Goal: Task Accomplishment & Management: Manage account settings

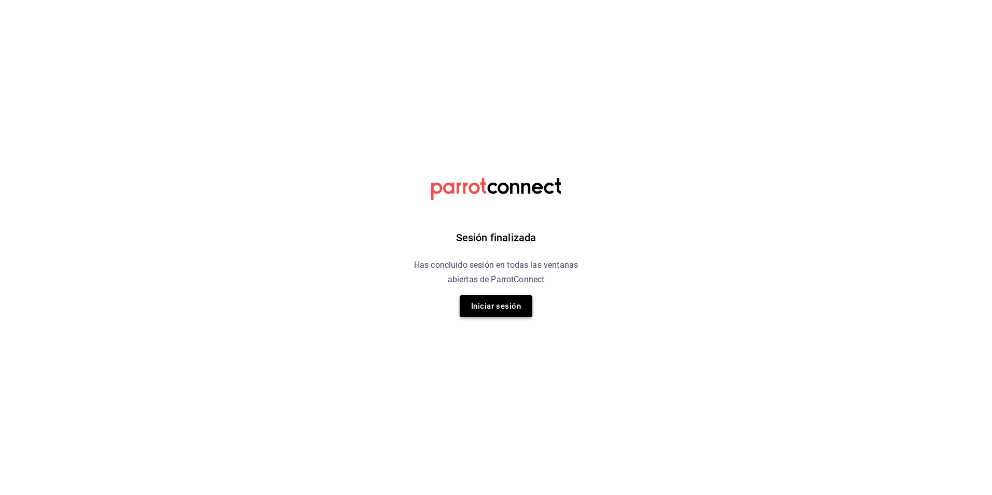
click at [509, 307] on button "Iniciar sesión" at bounding box center [496, 306] width 73 height 22
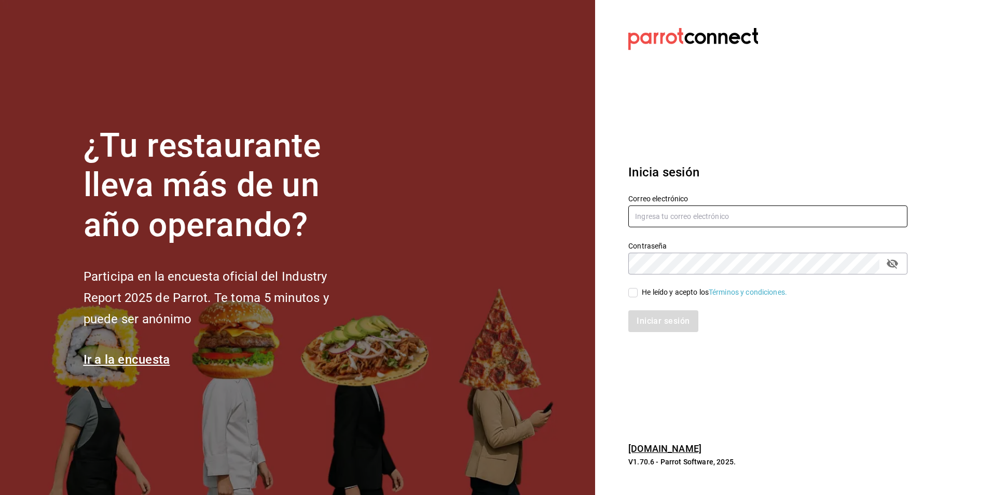
type input "auxadmonquimera@outlook.com"
click at [631, 295] on input "He leído y acepto los Términos y condiciones." at bounding box center [632, 292] width 9 height 9
checkbox input "true"
click at [673, 321] on button "Iniciar sesión" at bounding box center [663, 321] width 71 height 22
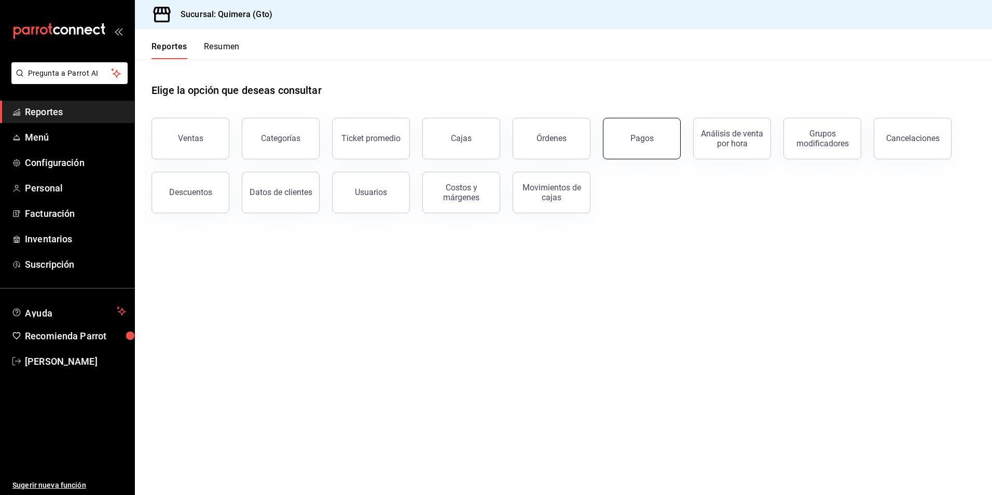
click at [655, 145] on button "Pagos" at bounding box center [642, 139] width 78 height 42
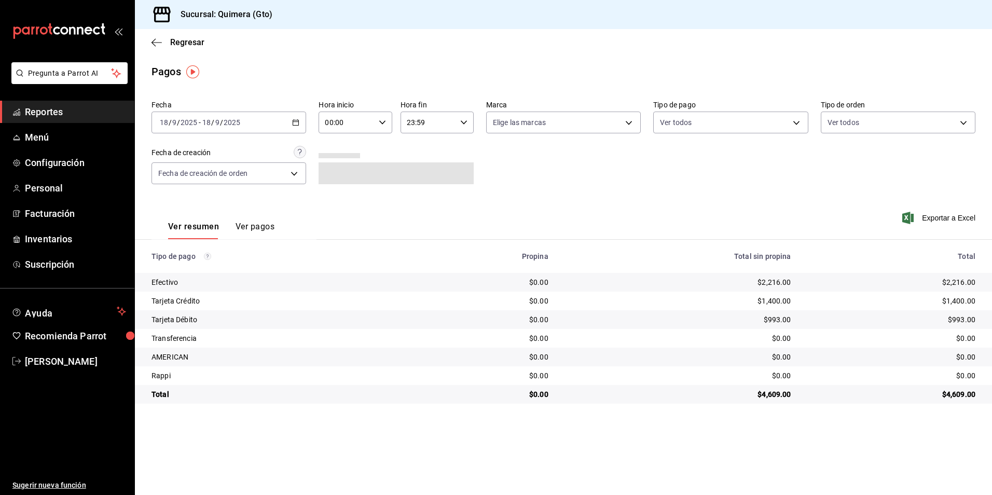
click at [297, 122] on \(Stroke\) "button" at bounding box center [296, 121] width 6 height 1
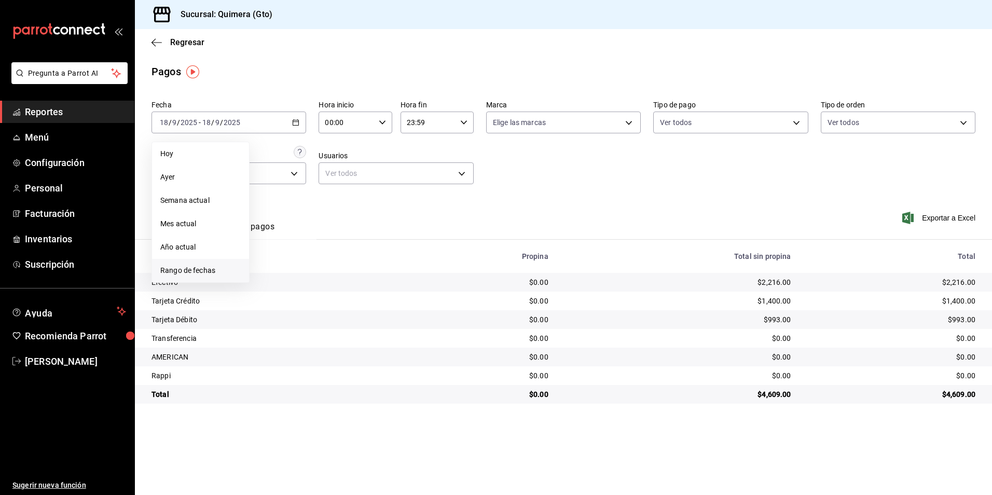
click at [227, 266] on span "Rango de fechas" at bounding box center [200, 270] width 80 height 11
click at [277, 194] on button "1" at bounding box center [271, 191] width 18 height 19
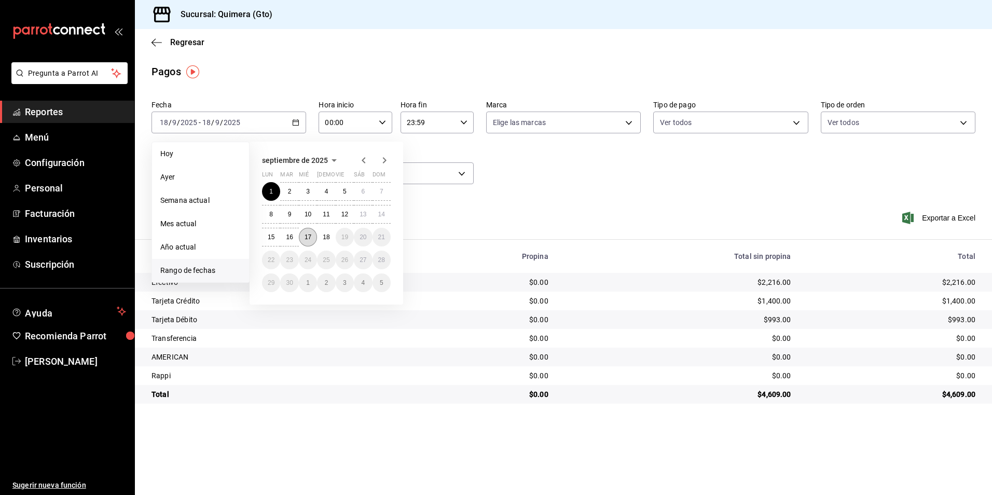
click at [314, 236] on button "17" at bounding box center [308, 237] width 18 height 19
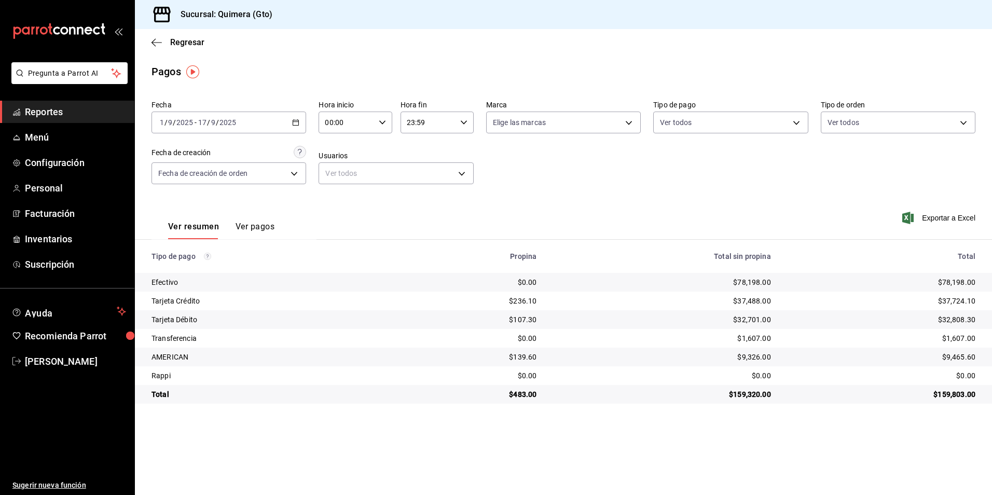
click at [960, 222] on span "Exportar a Excel" at bounding box center [939, 218] width 71 height 12
click at [156, 49] on div "Regresar" at bounding box center [563, 42] width 857 height 26
click at [157, 46] on icon "button" at bounding box center [156, 42] width 10 height 9
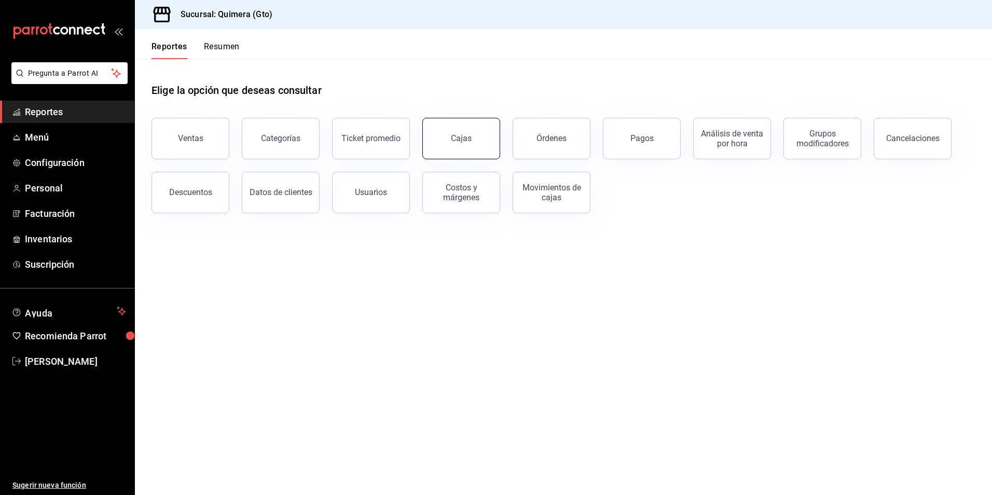
click at [456, 140] on div "Cajas" at bounding box center [461, 138] width 21 height 12
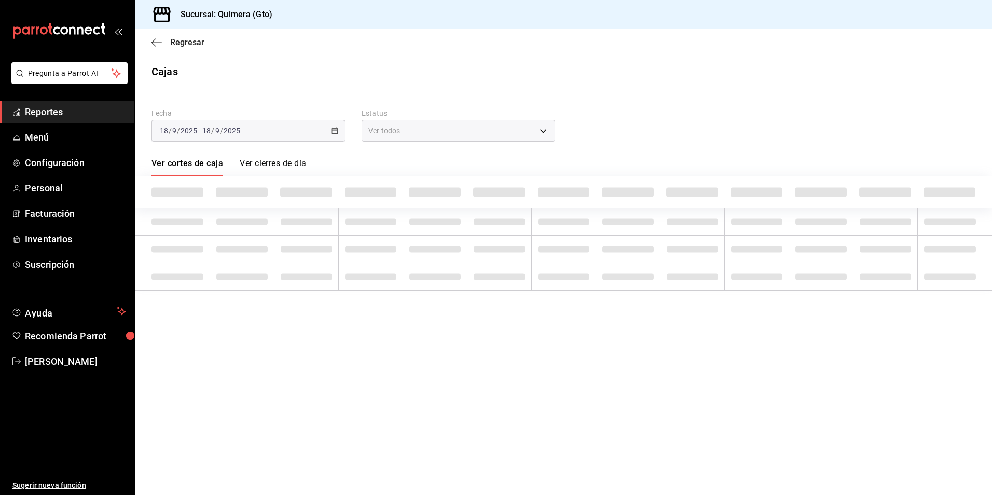
click at [156, 46] on icon "button" at bounding box center [153, 42] width 4 height 8
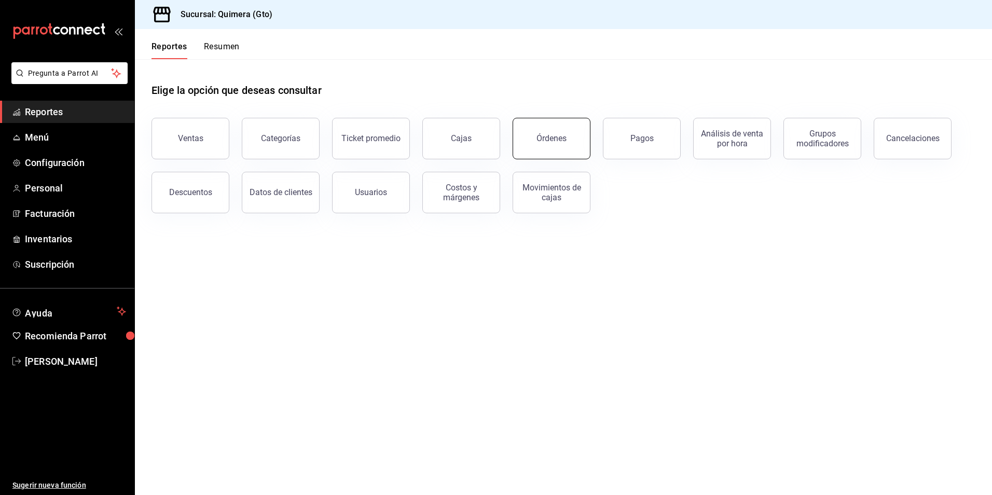
click at [551, 142] on div "Órdenes" at bounding box center [551, 138] width 30 height 10
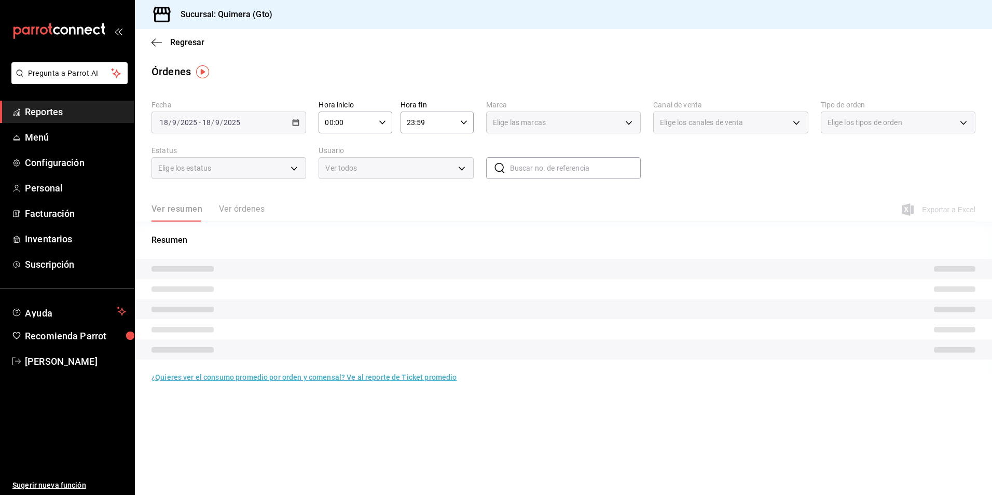
click at [299, 122] on div "[DATE] [DATE] - [DATE] [DATE]" at bounding box center [228, 123] width 155 height 22
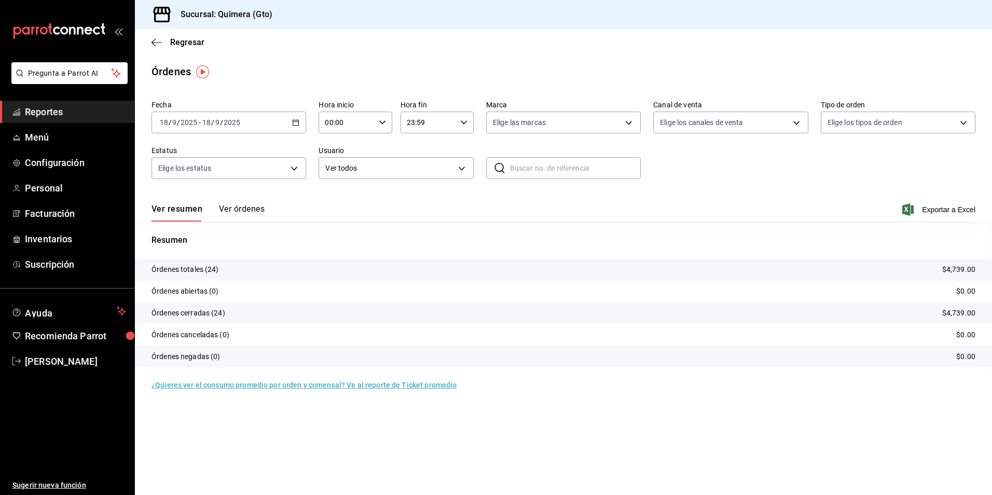
click at [297, 123] on icon "button" at bounding box center [295, 122] width 7 height 7
click at [227, 272] on span "Rango de fechas" at bounding box center [200, 270] width 80 height 11
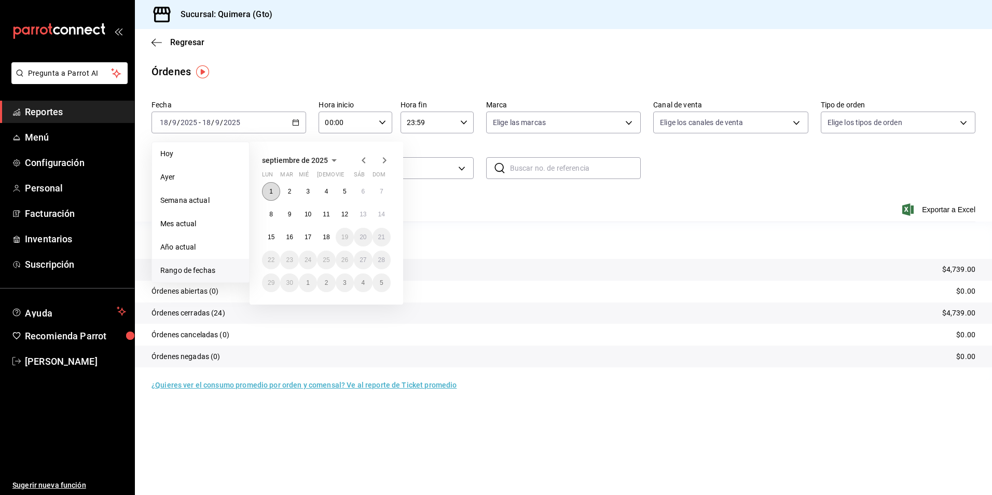
click at [267, 196] on button "1" at bounding box center [271, 191] width 18 height 19
click at [310, 236] on abbr "17" at bounding box center [308, 236] width 7 height 7
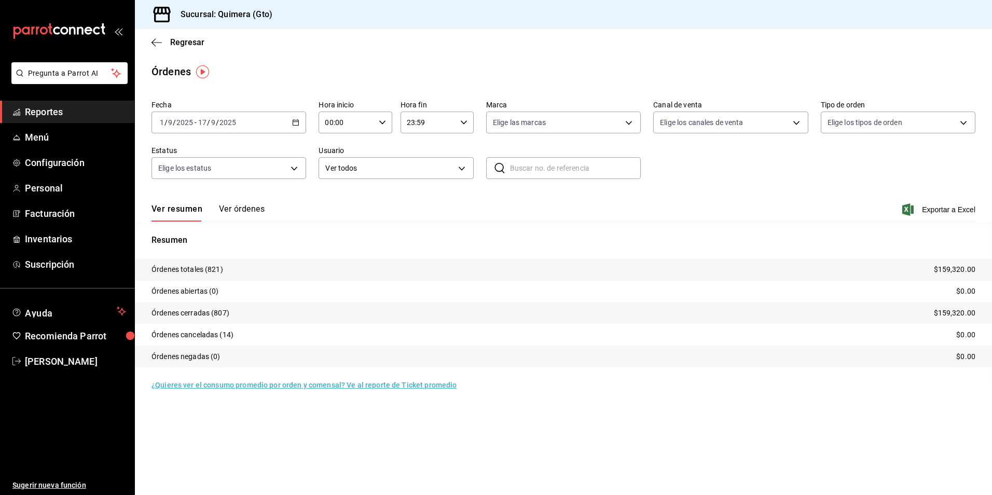
click at [947, 211] on span "Exportar a Excel" at bounding box center [939, 209] width 71 height 12
